Goal: Task Accomplishment & Management: Use online tool/utility

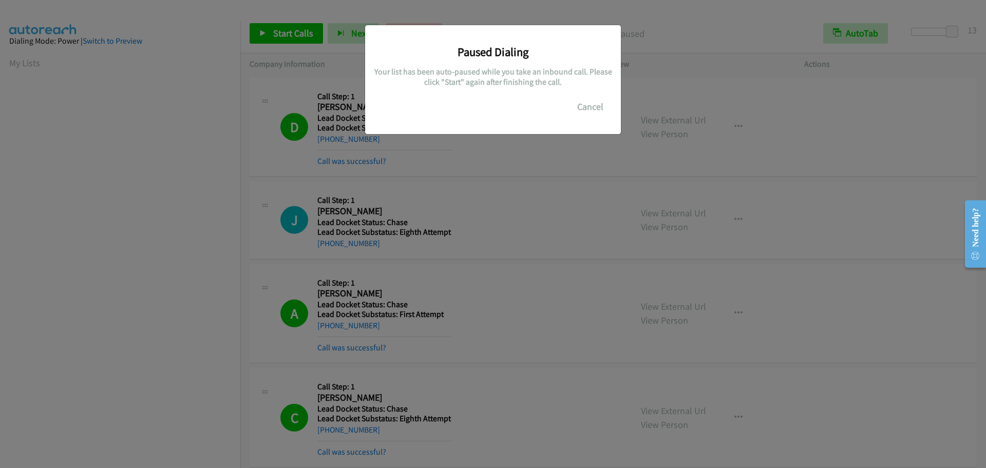
scroll to position [108, 0]
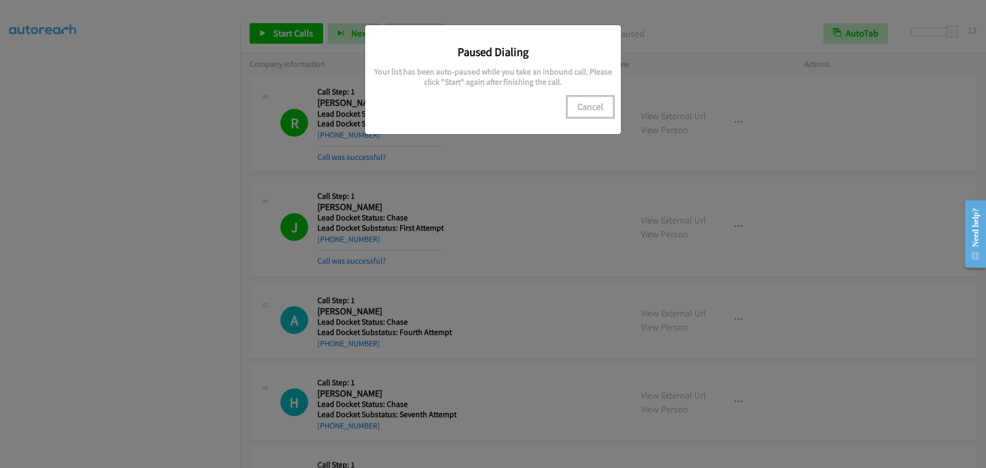
click at [586, 111] on button "Cancel" at bounding box center [590, 107] width 46 height 21
click at [596, 109] on button "Cancel" at bounding box center [590, 107] width 46 height 21
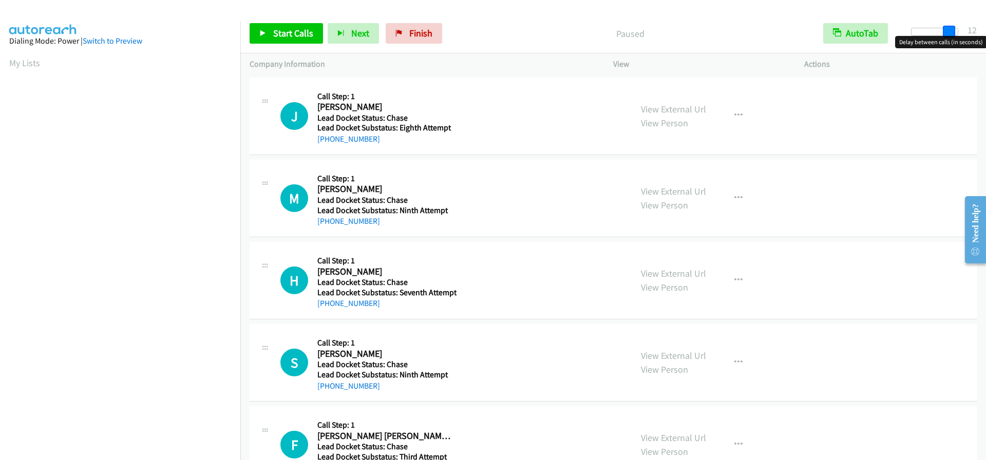
drag, startPoint x: 914, startPoint y: 32, endPoint x: 952, endPoint y: 31, distance: 37.5
click at [952, 31] on span at bounding box center [949, 32] width 12 height 12
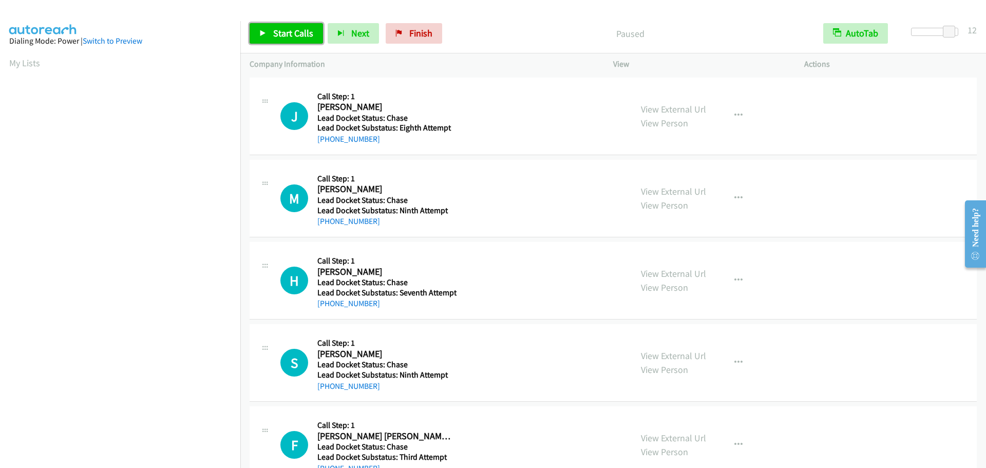
click at [279, 23] on div "Start Calls Pause Next Finish Paused AutoTab AutoTab 12" at bounding box center [612, 34] width 745 height 40
click at [292, 32] on span "Start Calls" at bounding box center [293, 33] width 40 height 12
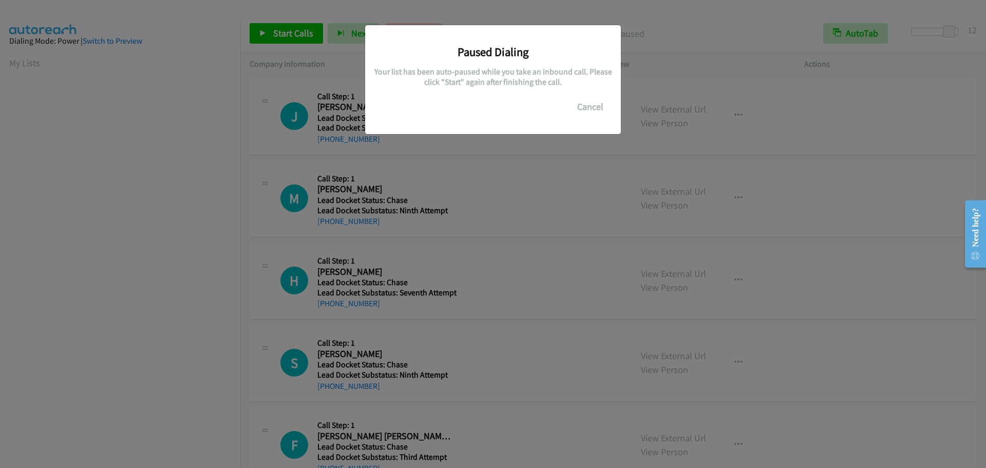
scroll to position [108, 0]
click at [600, 107] on button "Cancel" at bounding box center [590, 107] width 46 height 21
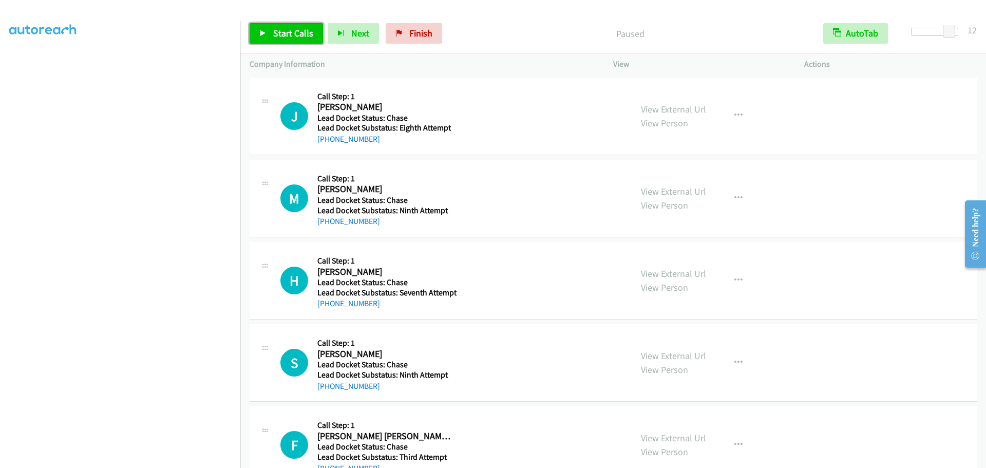
click at [280, 37] on span "Start Calls" at bounding box center [293, 33] width 40 height 12
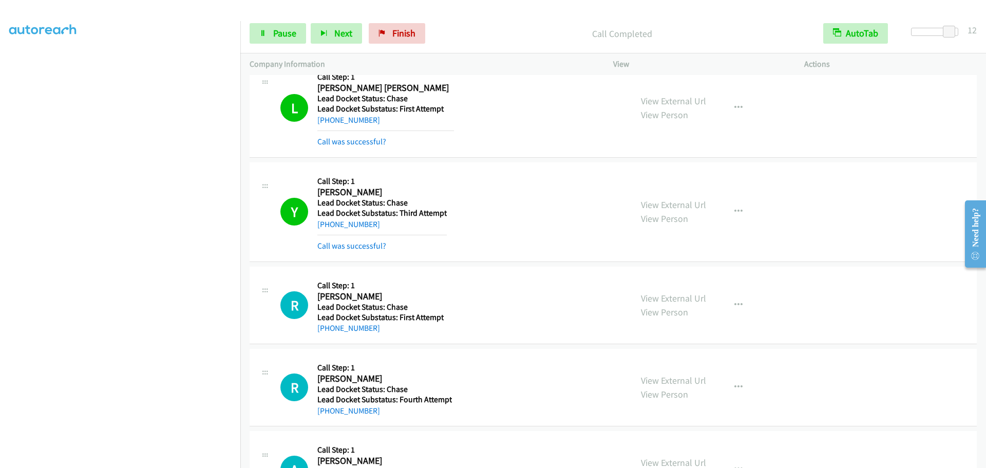
scroll to position [1489, 0]
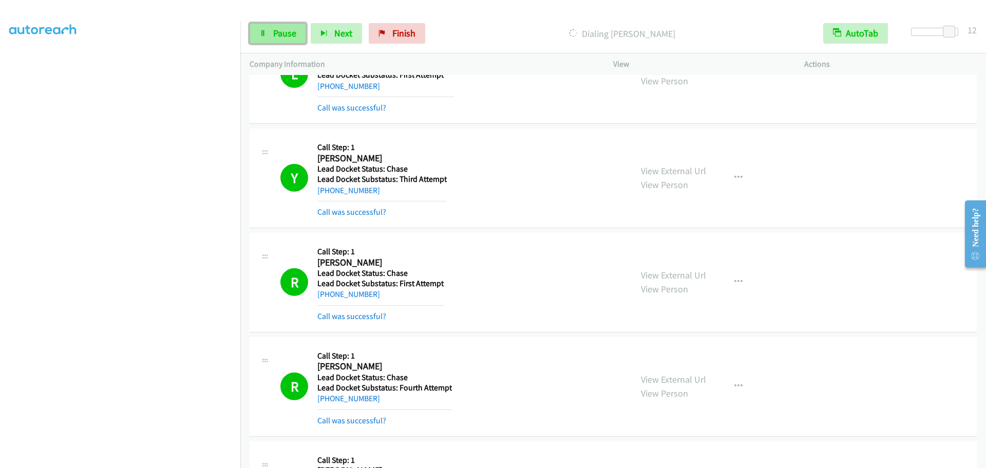
click at [272, 30] on link "Pause" at bounding box center [278, 33] width 56 height 21
click at [290, 32] on span "Start Calls" at bounding box center [293, 33] width 40 height 12
click at [268, 29] on link "Pause" at bounding box center [278, 33] width 56 height 21
click at [297, 32] on span "Start Calls" at bounding box center [293, 33] width 40 height 12
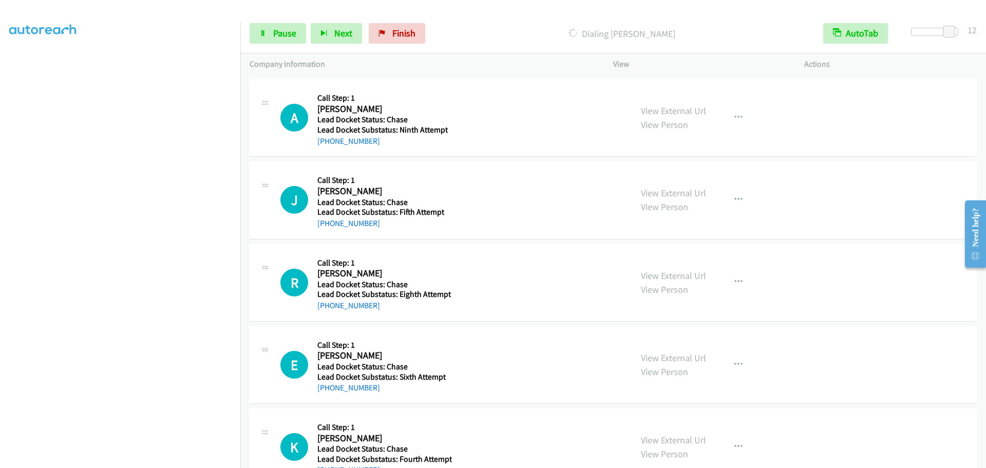
scroll to position [2413, 0]
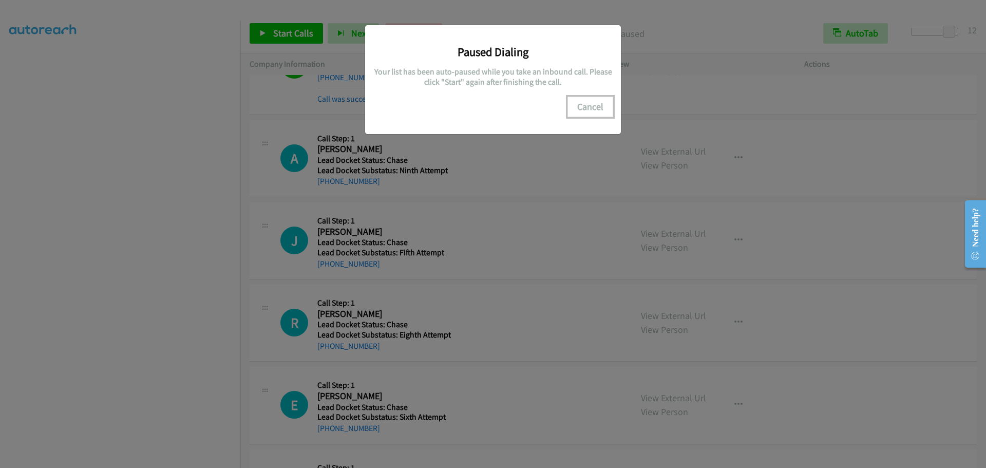
click at [602, 108] on button "Cancel" at bounding box center [590, 107] width 46 height 21
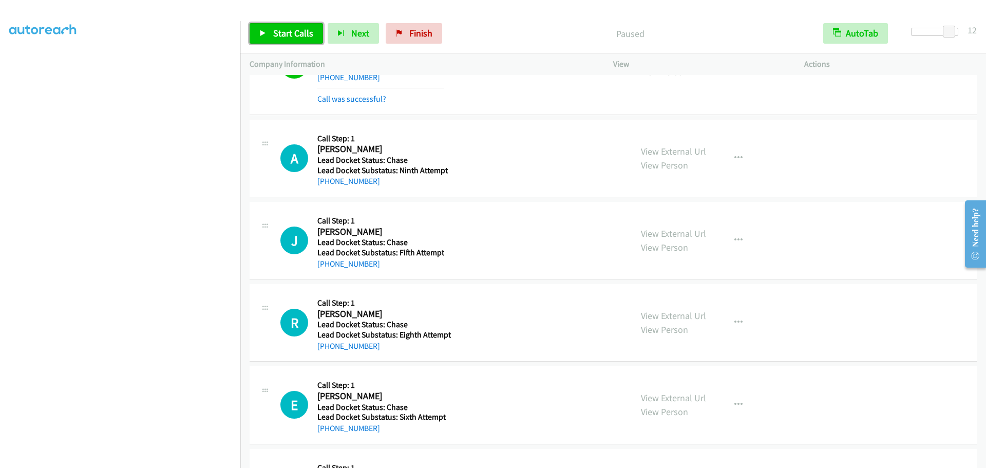
click at [285, 40] on link "Start Calls" at bounding box center [286, 33] width 73 height 21
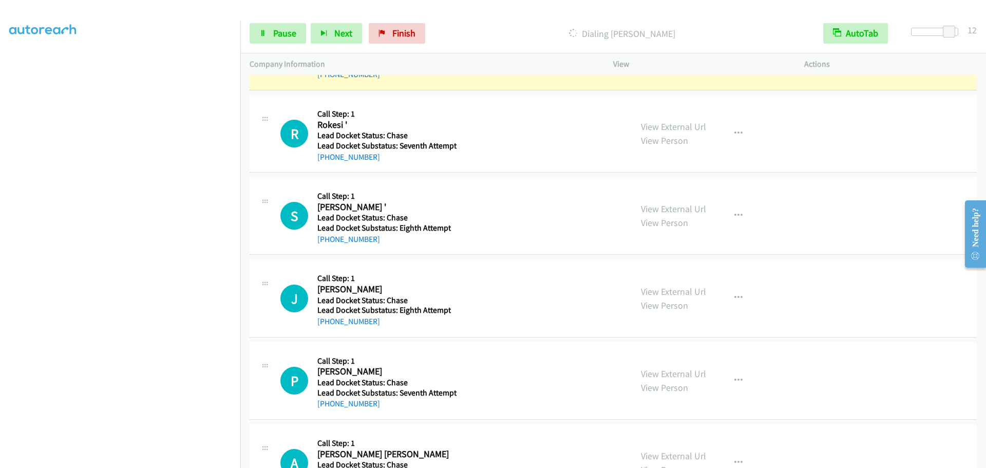
scroll to position [3751, 0]
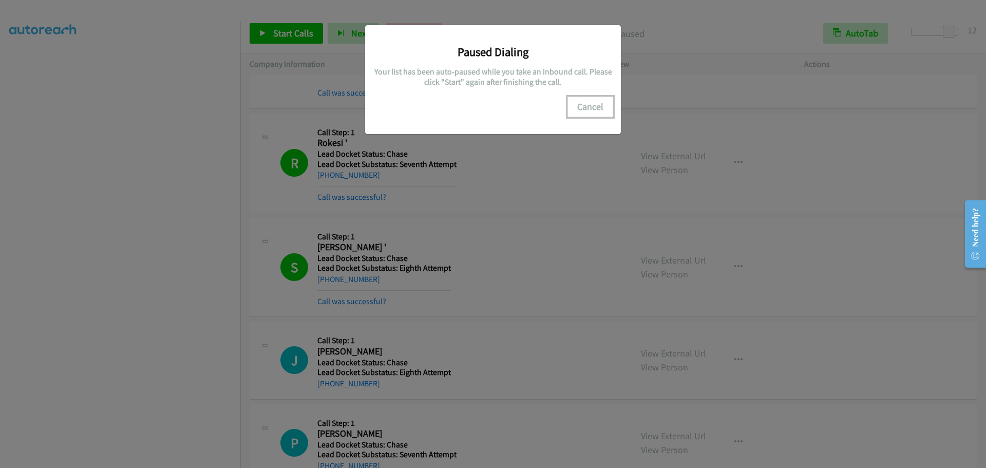
click at [586, 107] on button "Cancel" at bounding box center [590, 107] width 46 height 21
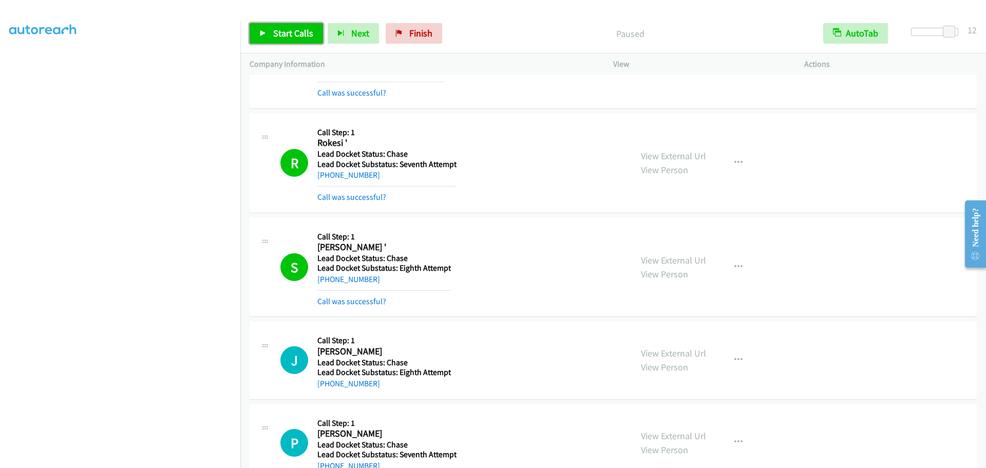
click at [280, 32] on span "Start Calls" at bounding box center [293, 33] width 40 height 12
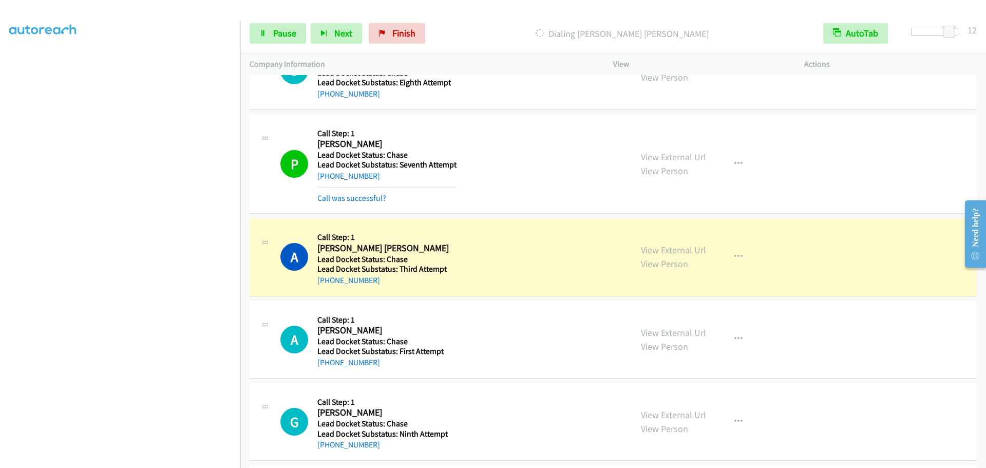
scroll to position [4059, 0]
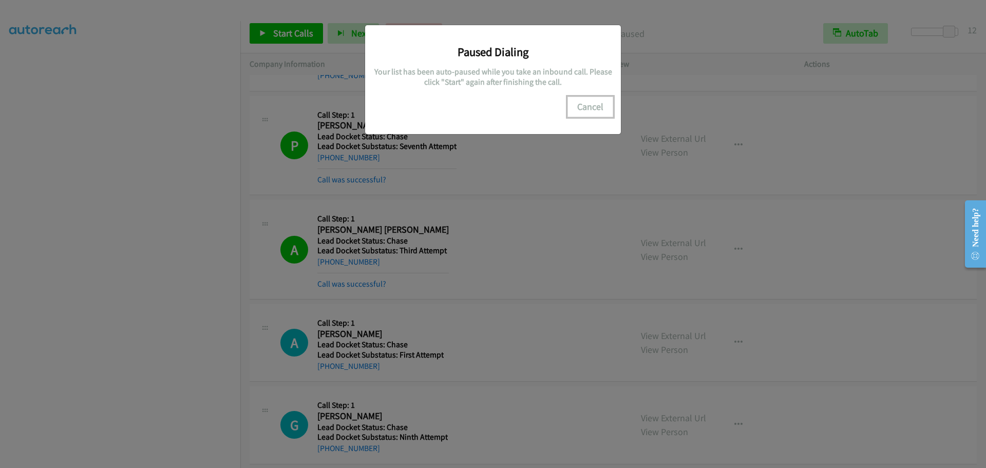
click at [592, 109] on button "Cancel" at bounding box center [590, 107] width 46 height 21
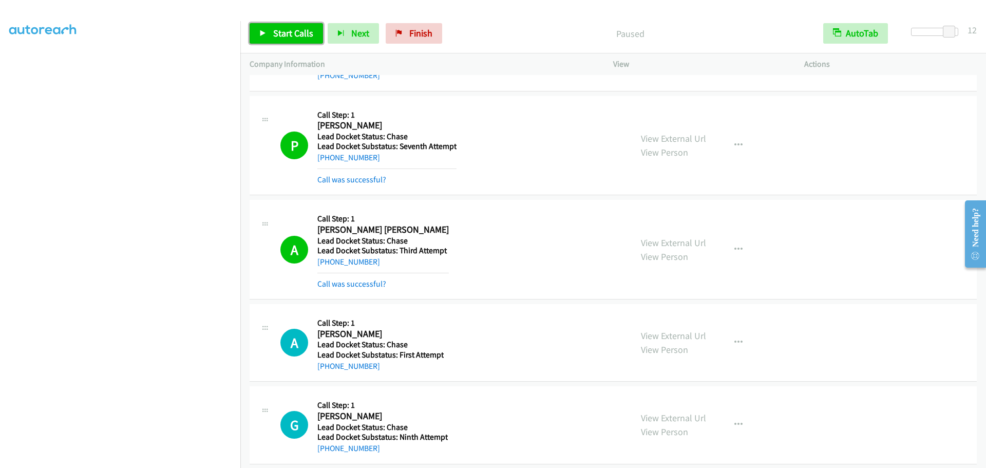
click at [281, 40] on link "Start Calls" at bounding box center [286, 33] width 73 height 21
